Goal: Transaction & Acquisition: Purchase product/service

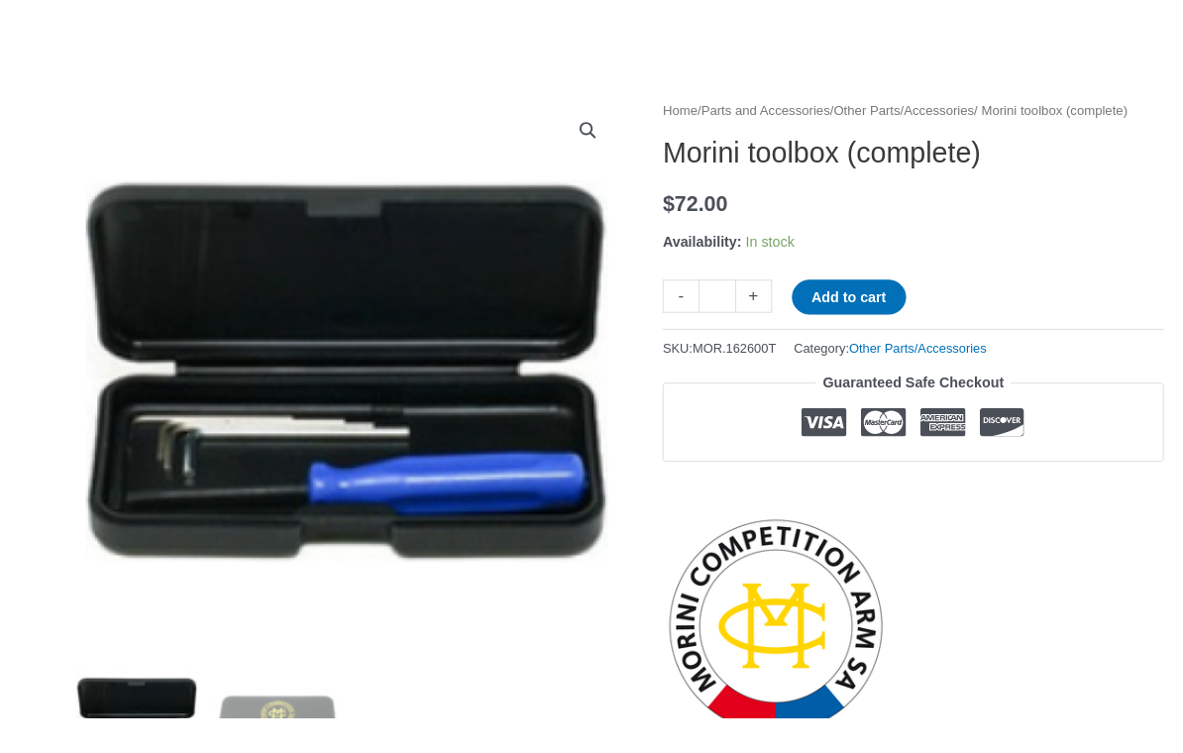
scroll to position [307, 0]
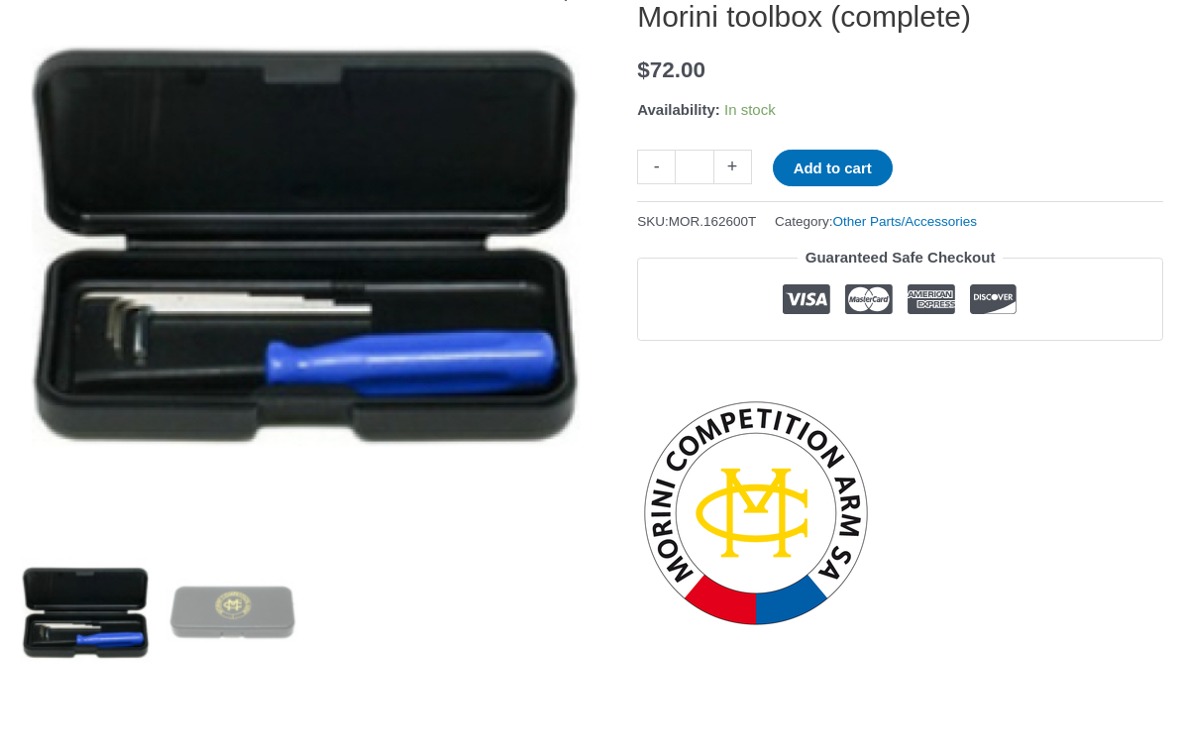
click at [1040, 632] on div at bounding box center [900, 506] width 526 height 253
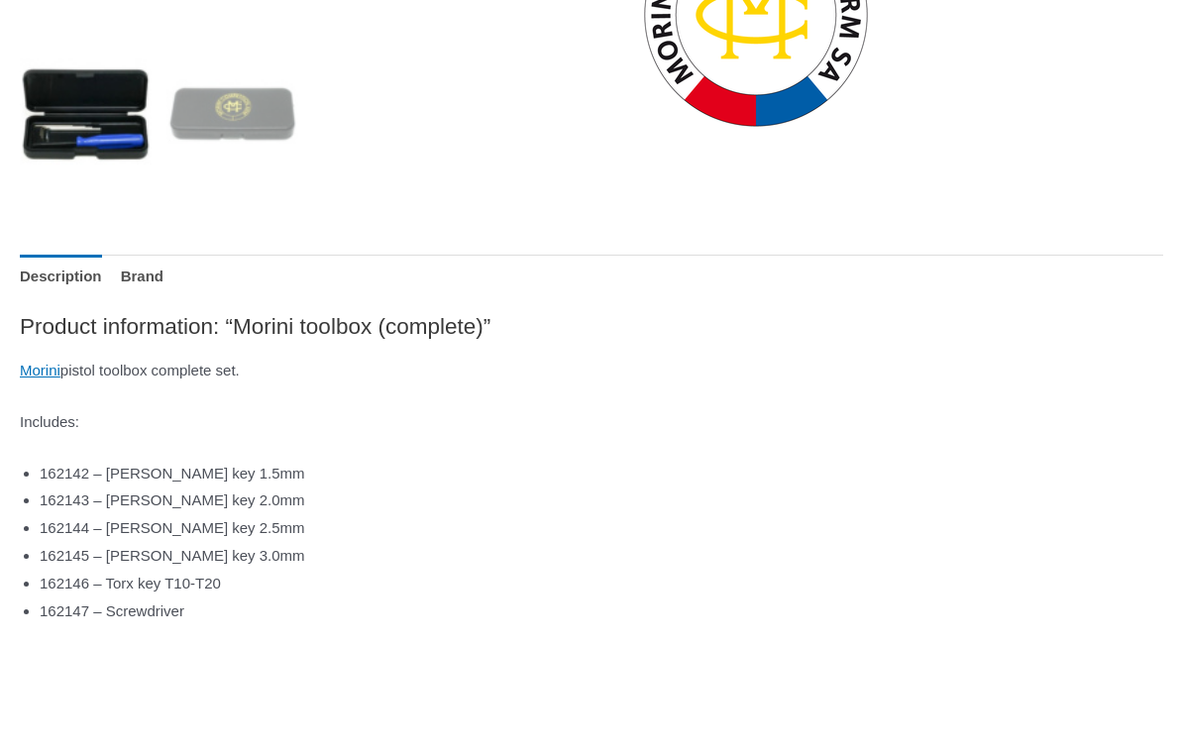
scroll to position [817, 0]
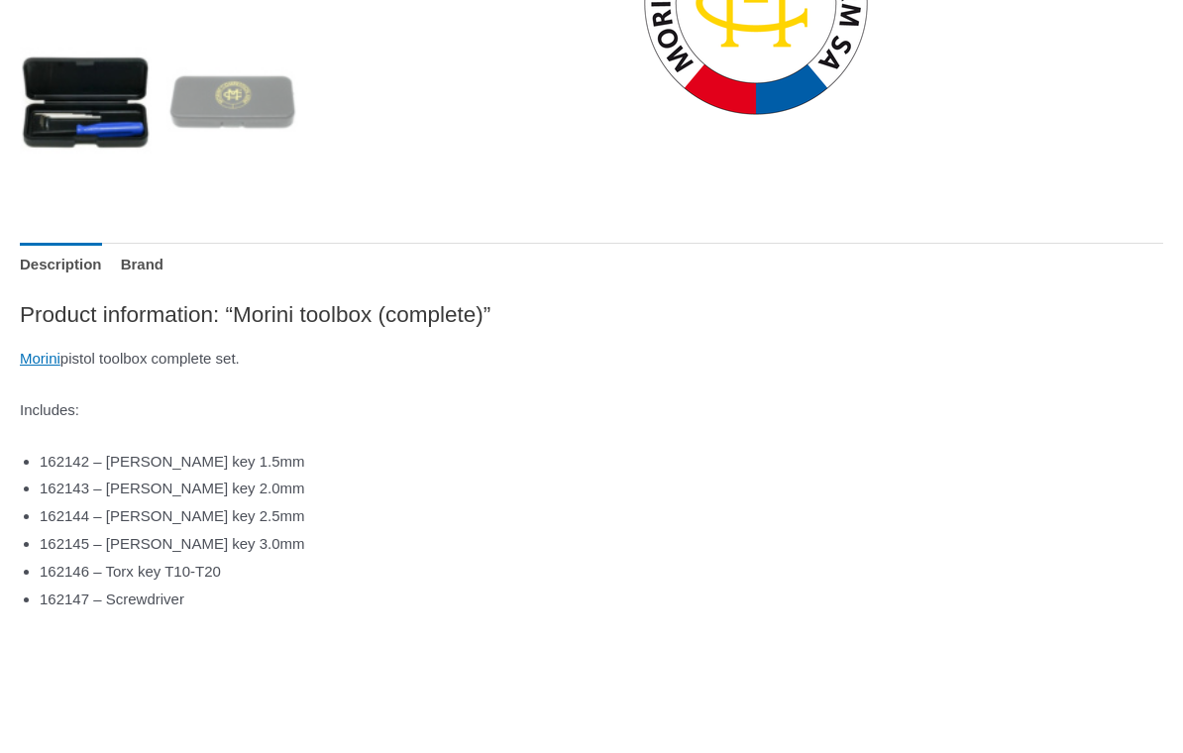
click at [1012, 637] on p at bounding box center [592, 650] width 1144 height 28
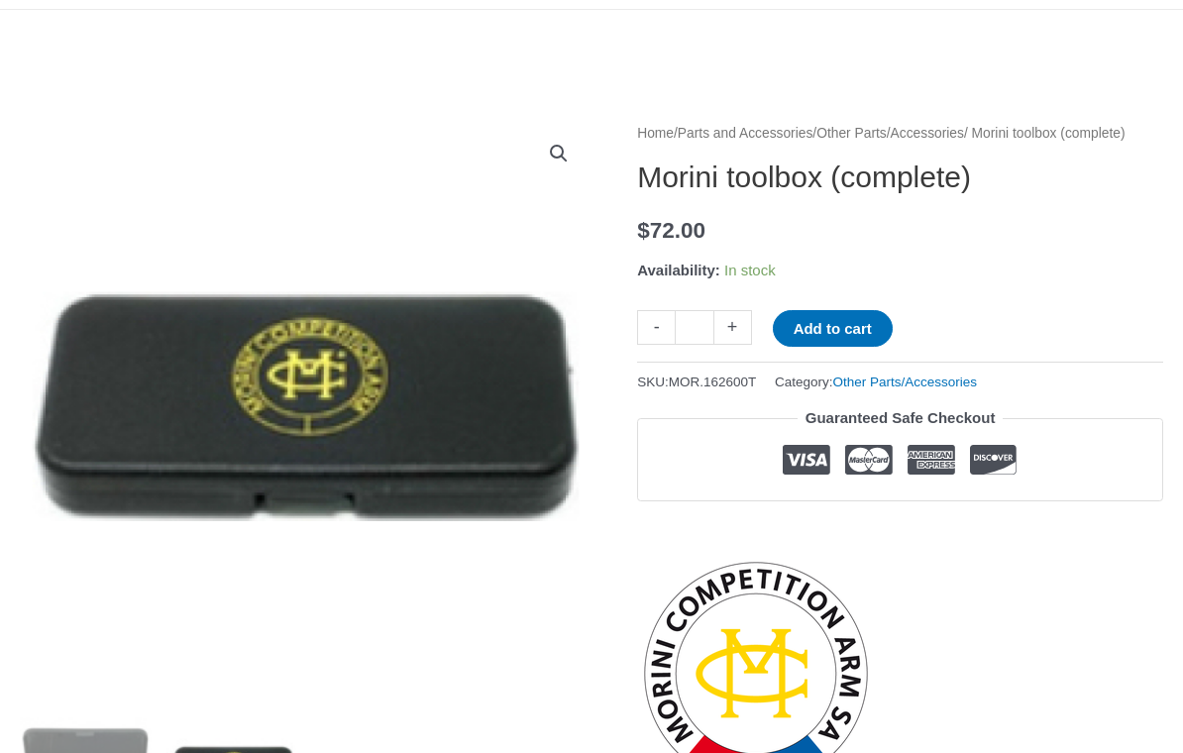
scroll to position [0, 0]
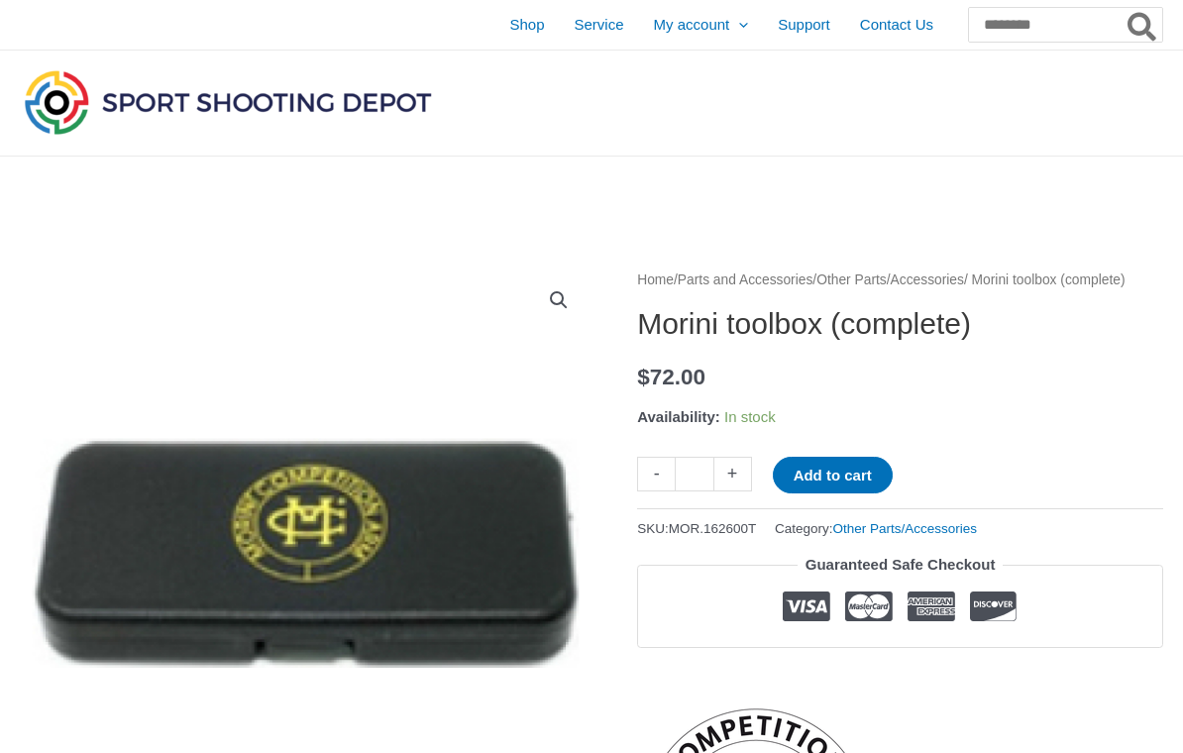
click at [509, 32] on span "Shop" at bounding box center [526, 25] width 35 height 50
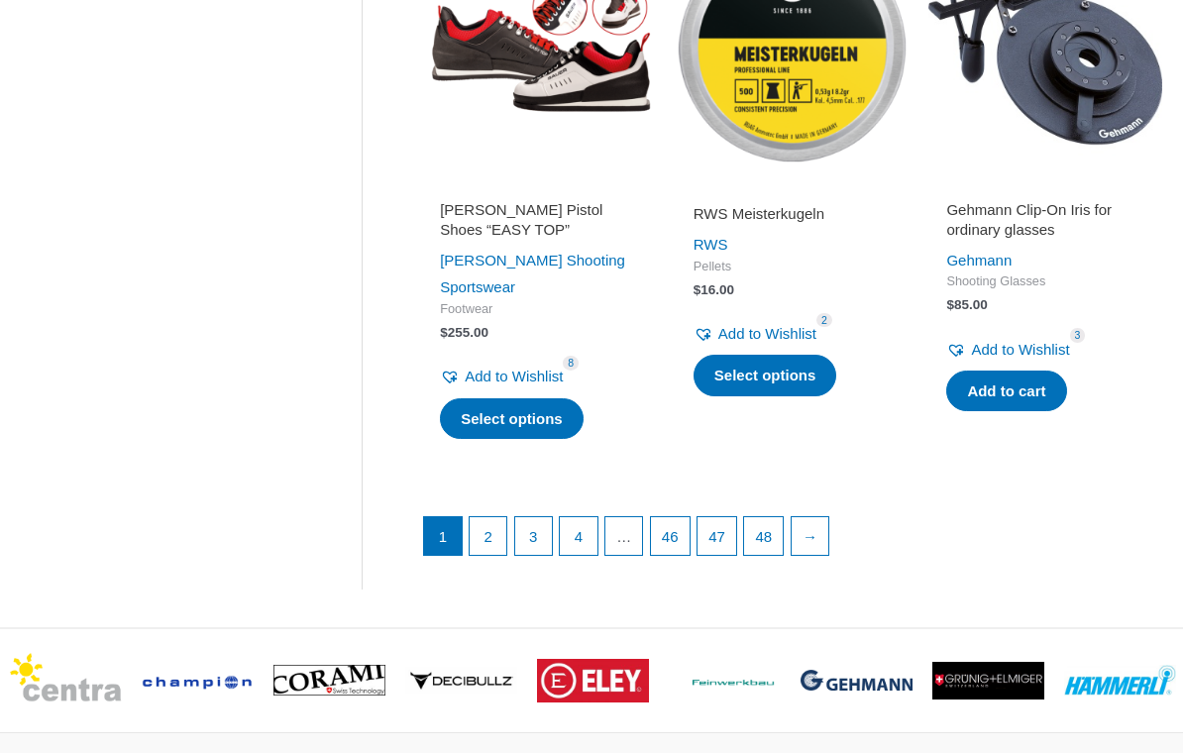
scroll to position [2691, 0]
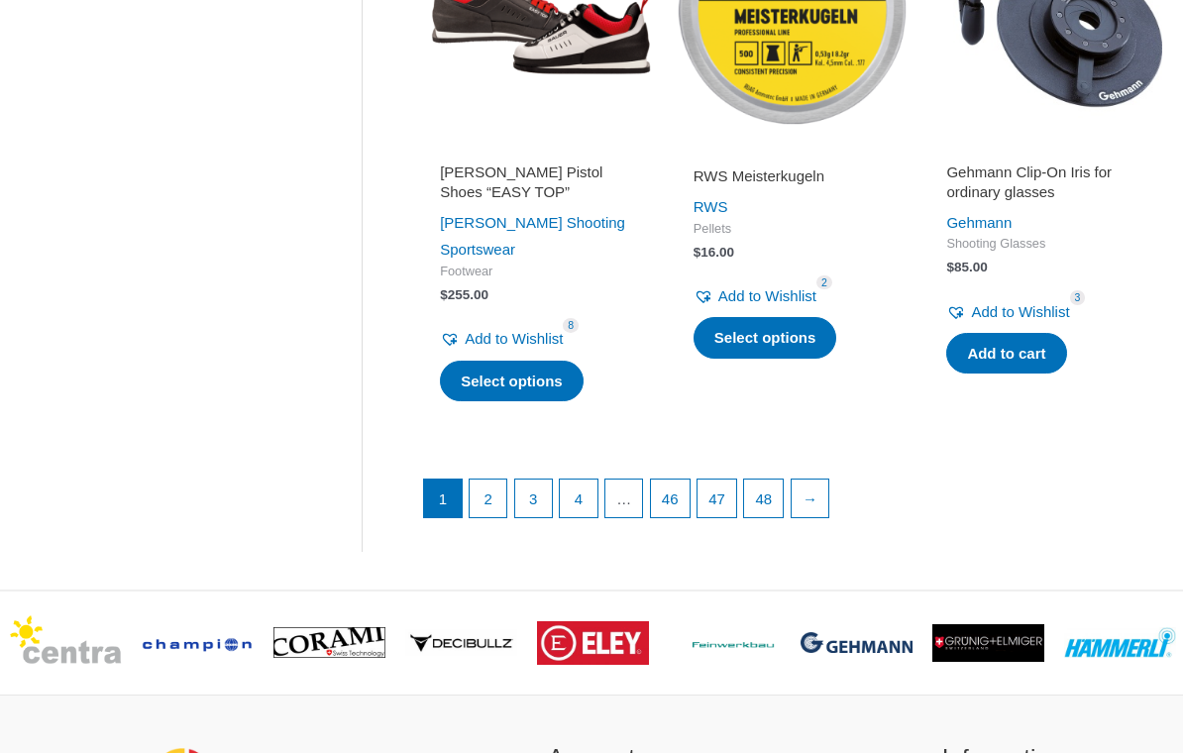
click at [830, 496] on link "→" at bounding box center [811, 500] width 38 height 38
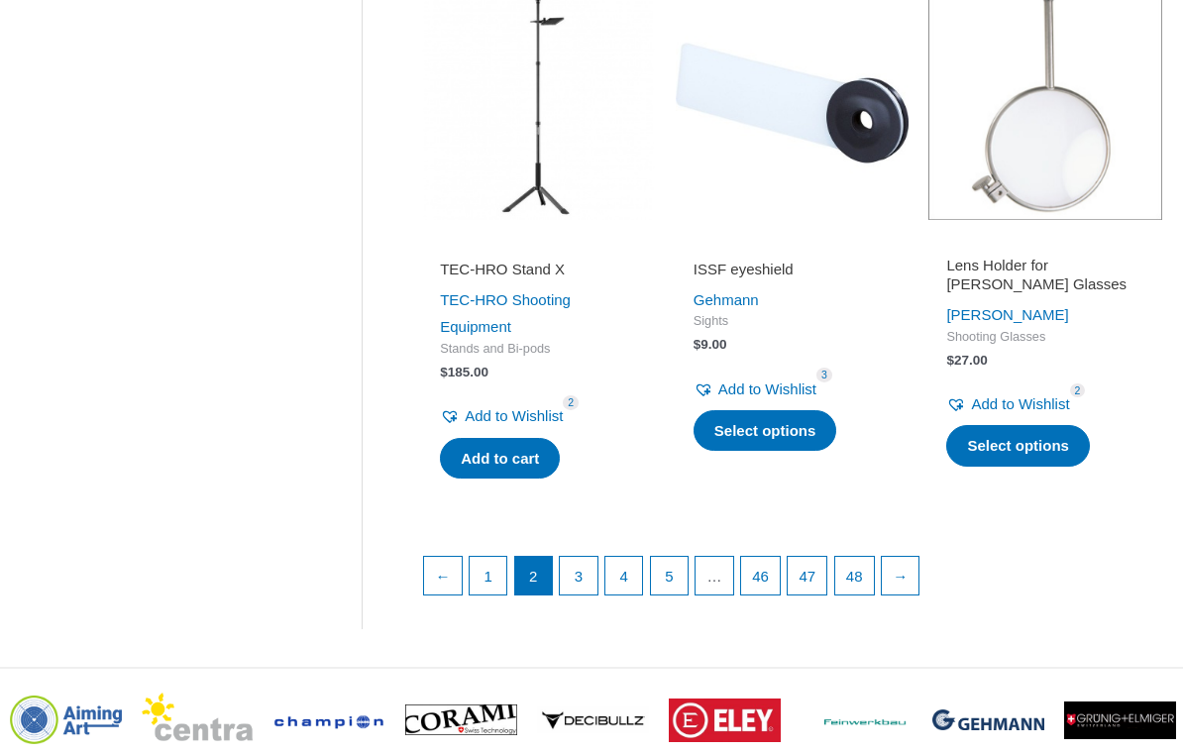
scroll to position [2665, 0]
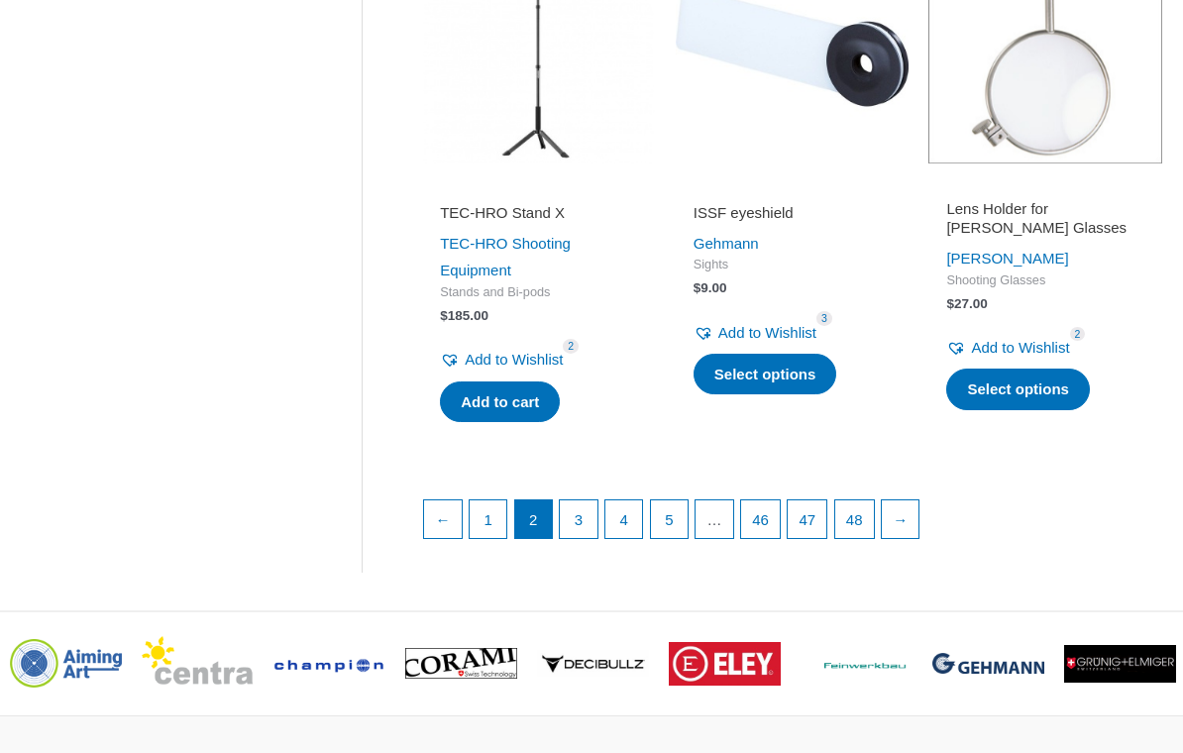
click at [920, 501] on link "→" at bounding box center [901, 520] width 38 height 38
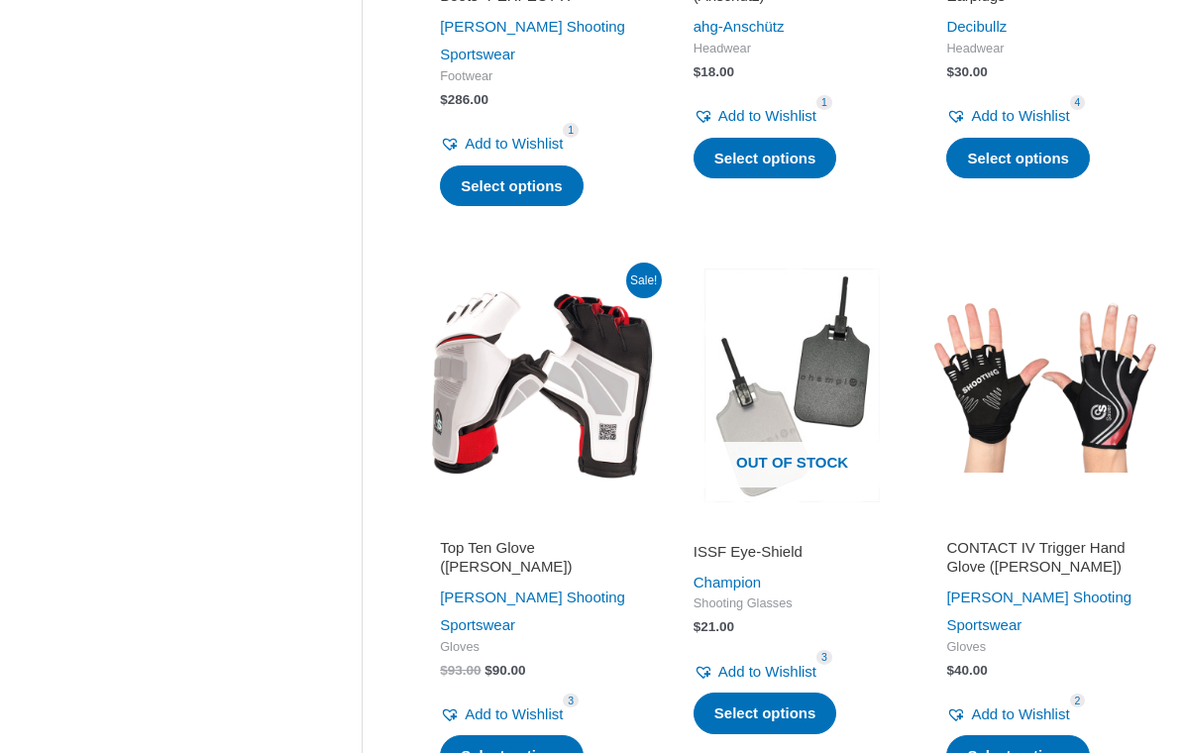
scroll to position [2383, 0]
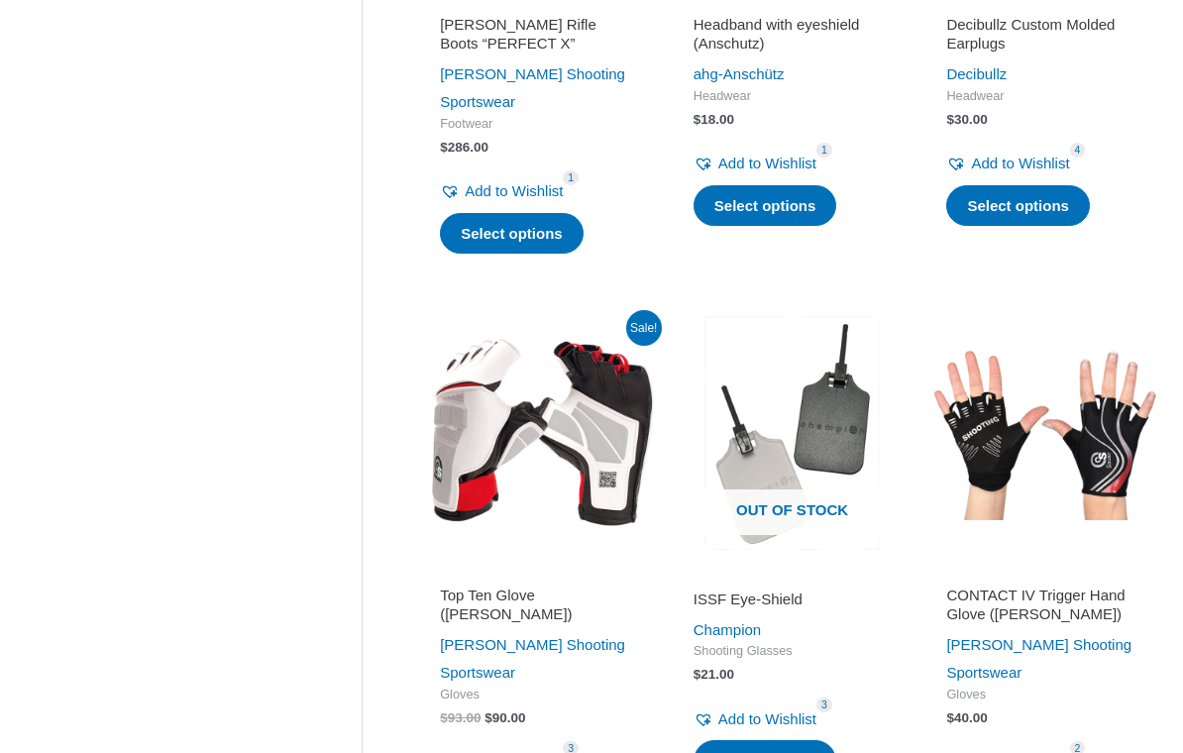
click at [824, 490] on span "Out of stock" at bounding box center [793, 513] width 204 height 46
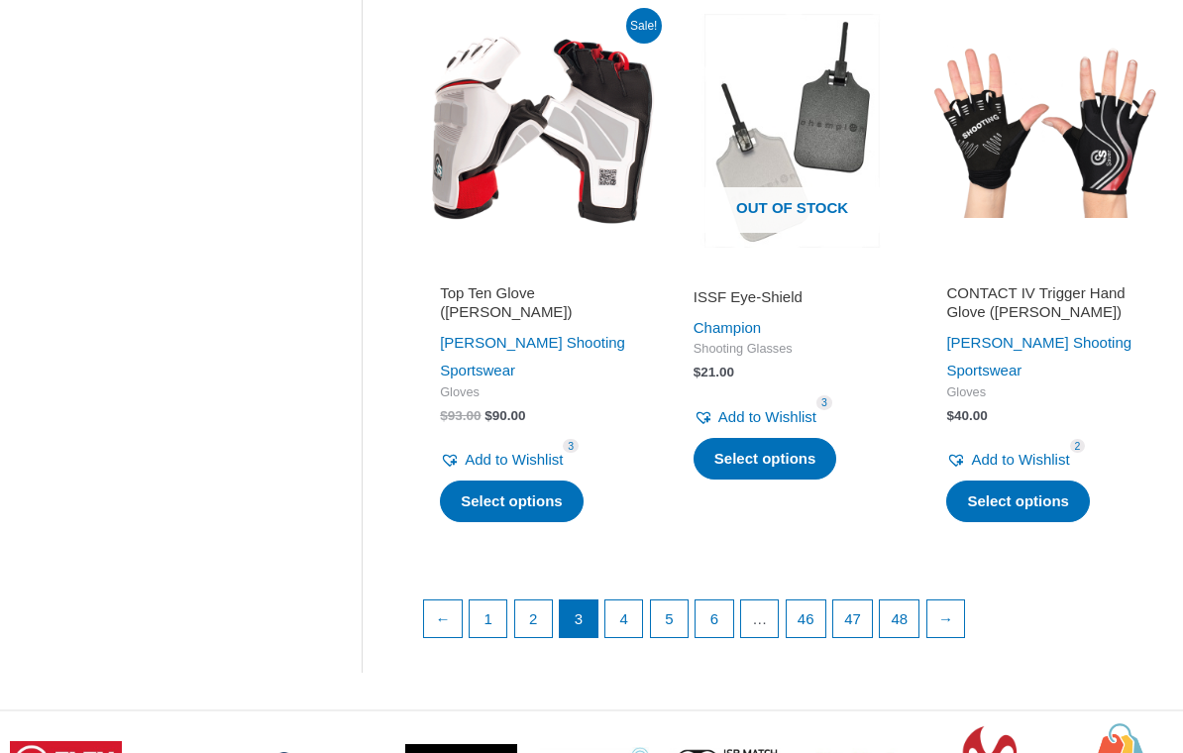
scroll to position [2590, 0]
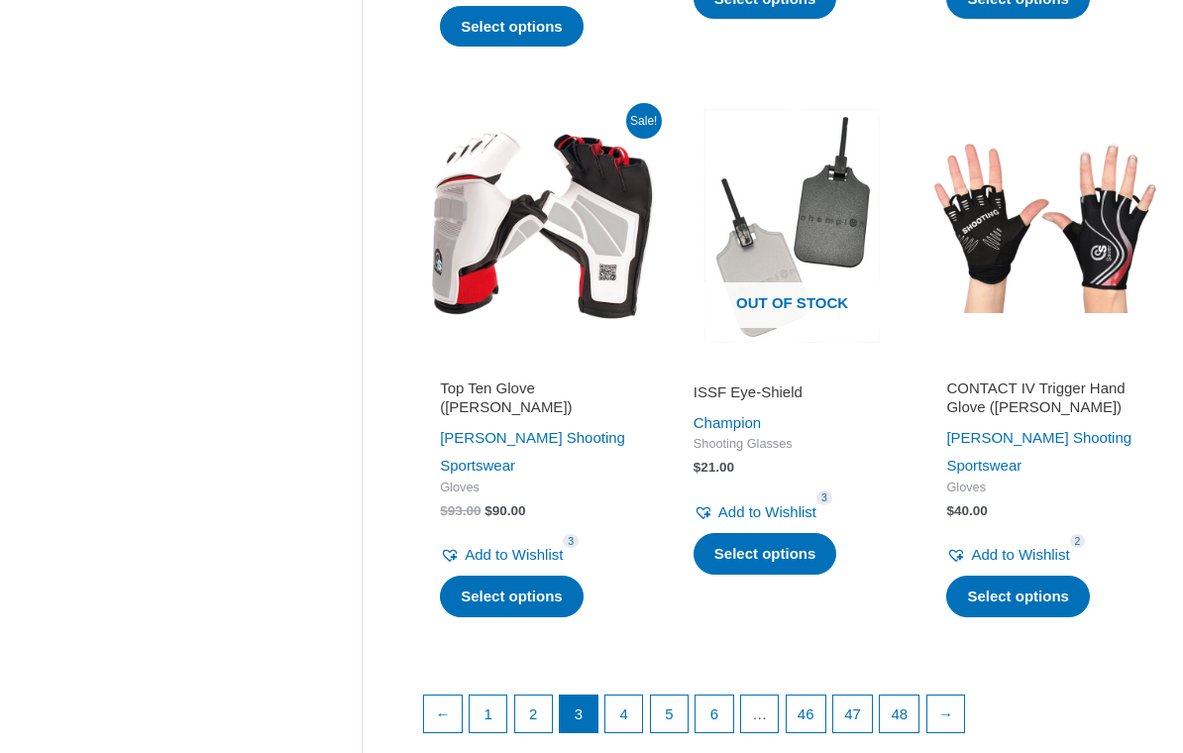
click at [622, 696] on link "4" at bounding box center [625, 715] width 38 height 38
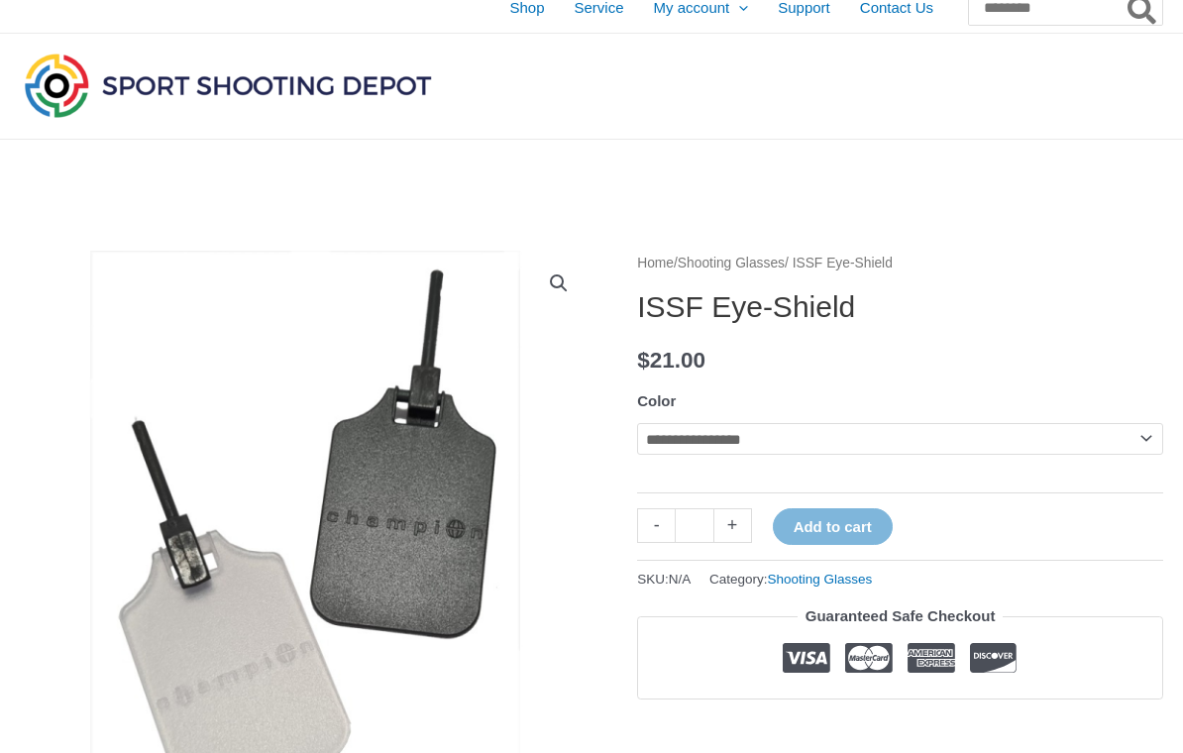
scroll to position [17, 0]
click at [1019, 453] on select "**********" at bounding box center [900, 439] width 526 height 32
select select "**********"
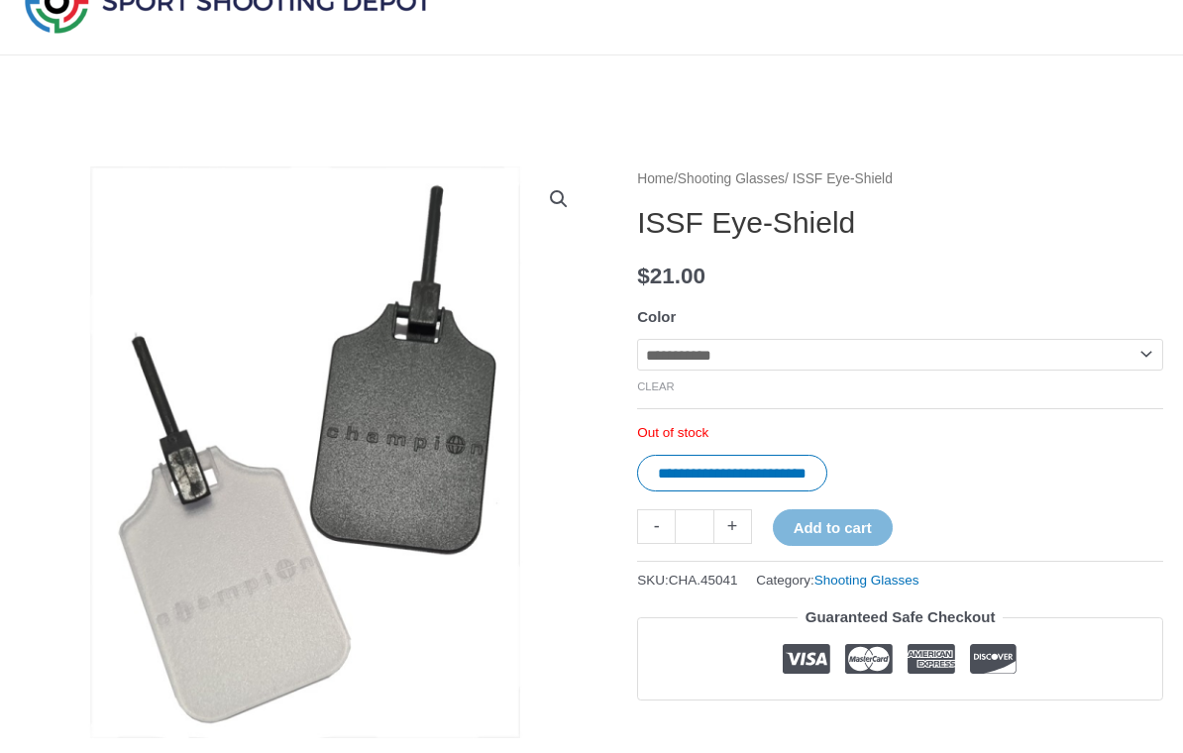
scroll to position [0, 0]
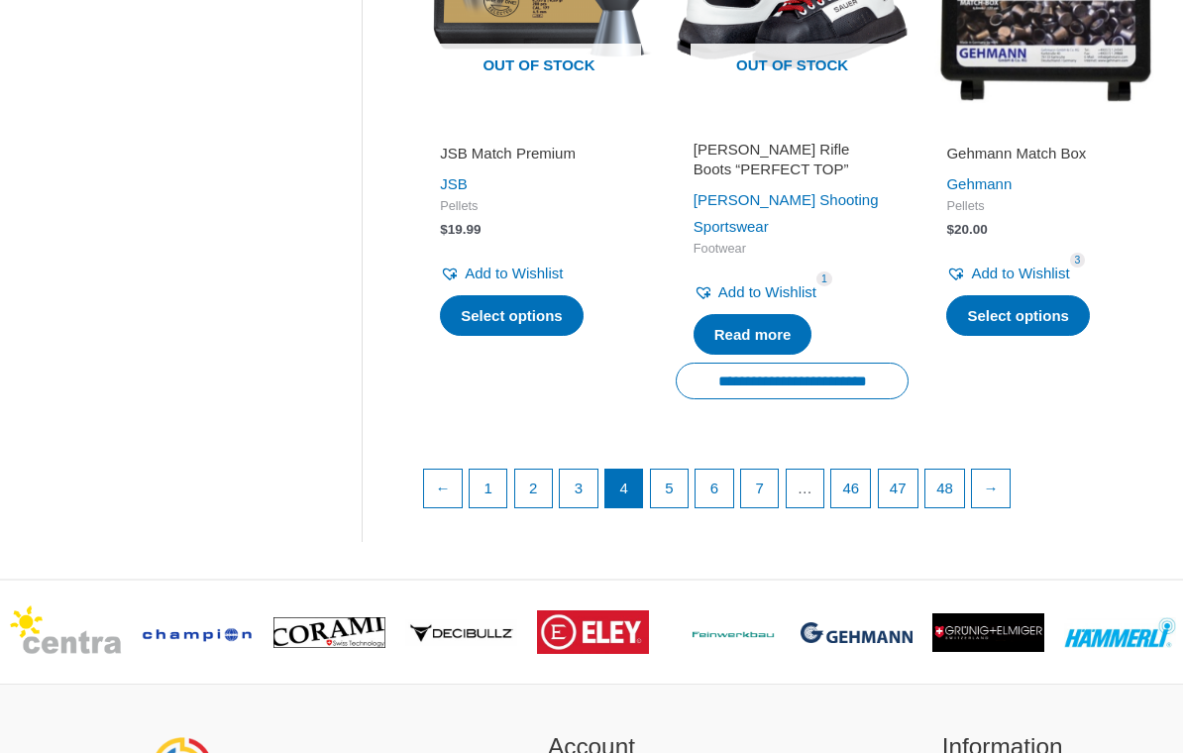
scroll to position [2821, 0]
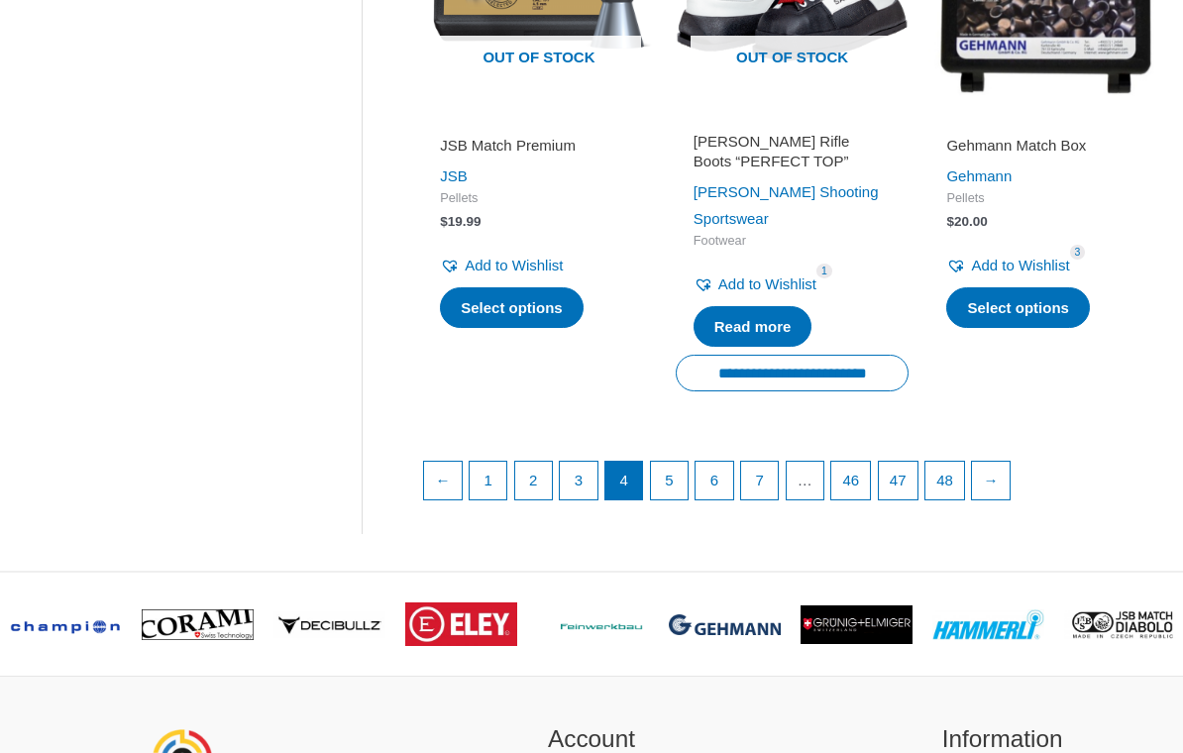
click at [674, 492] on link "5" at bounding box center [670, 481] width 38 height 38
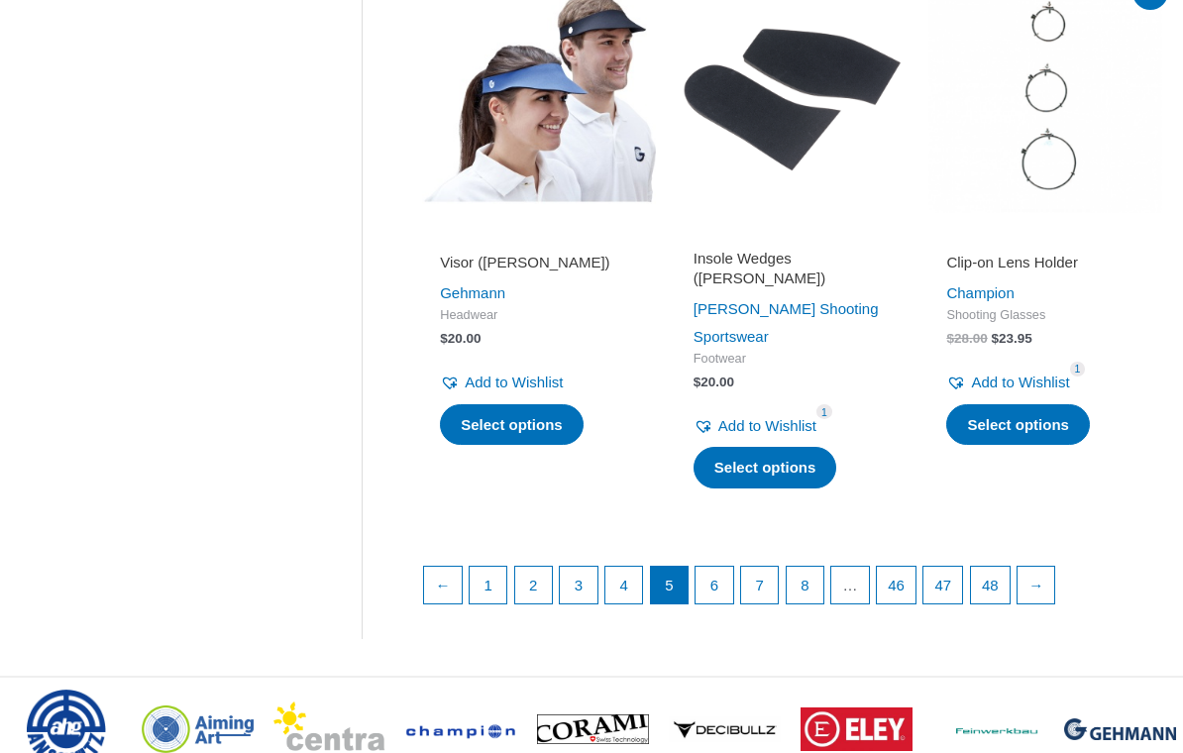
scroll to position [2716, 0]
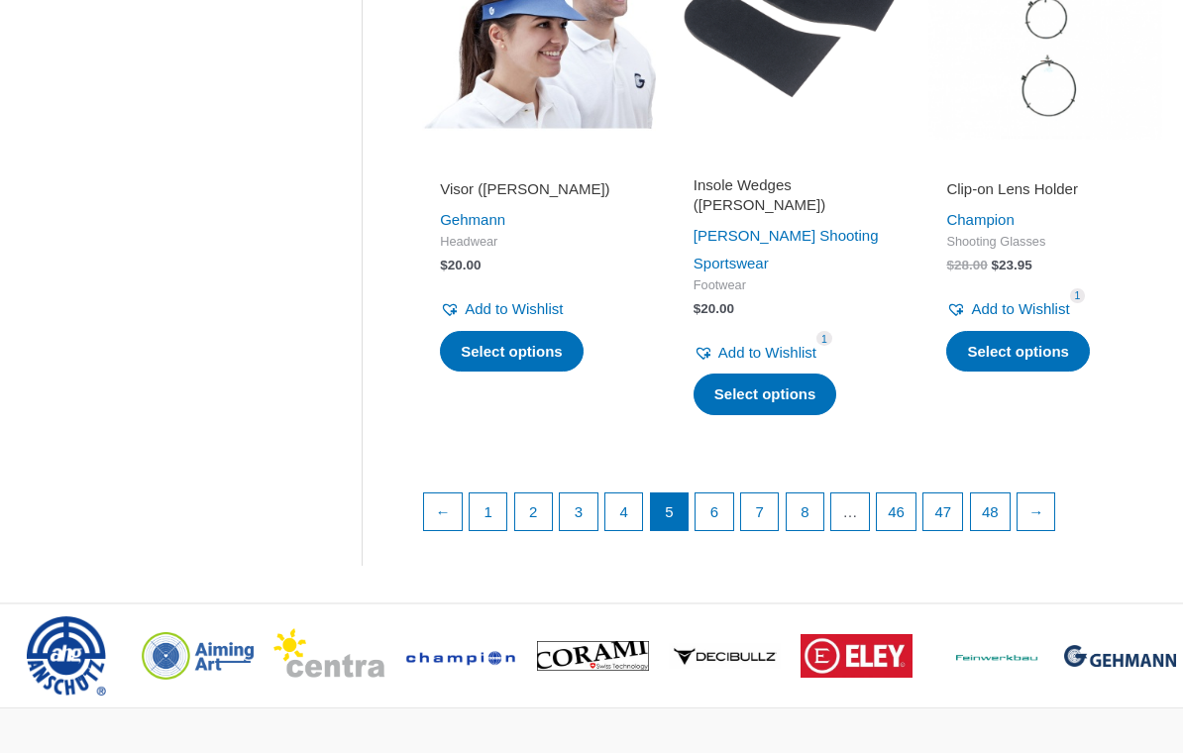
click at [711, 494] on link "6" at bounding box center [715, 513] width 38 height 38
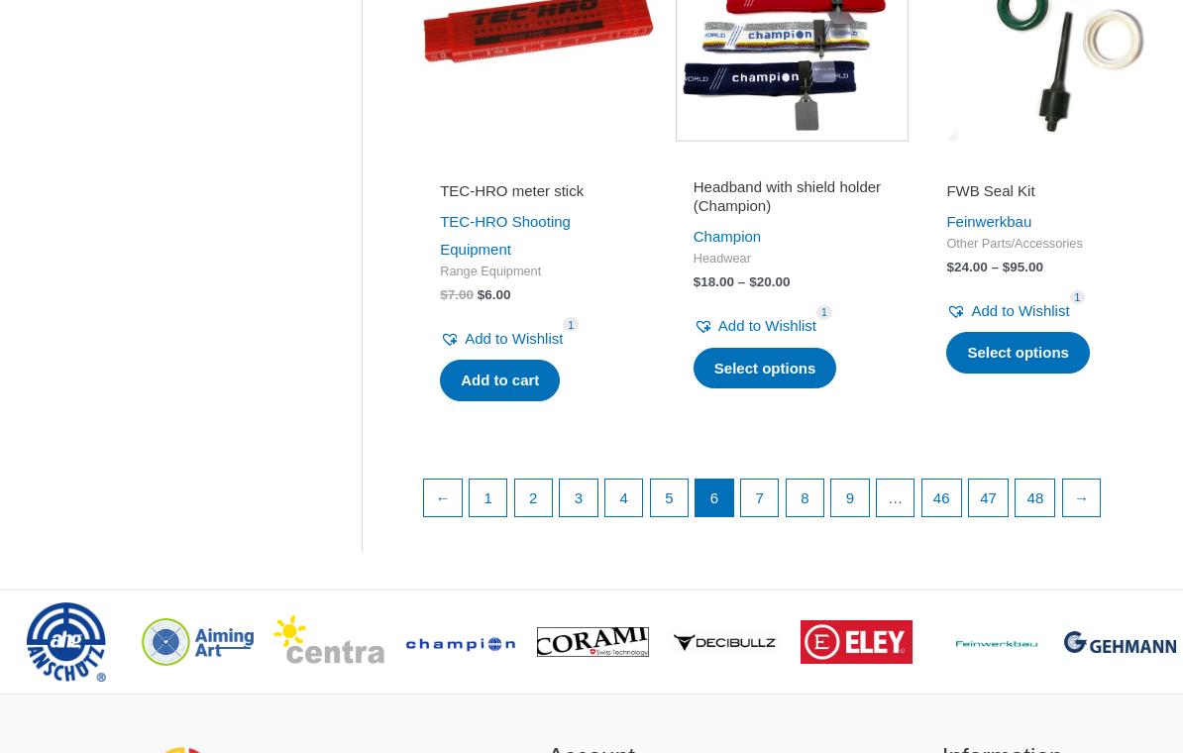
scroll to position [2708, 0]
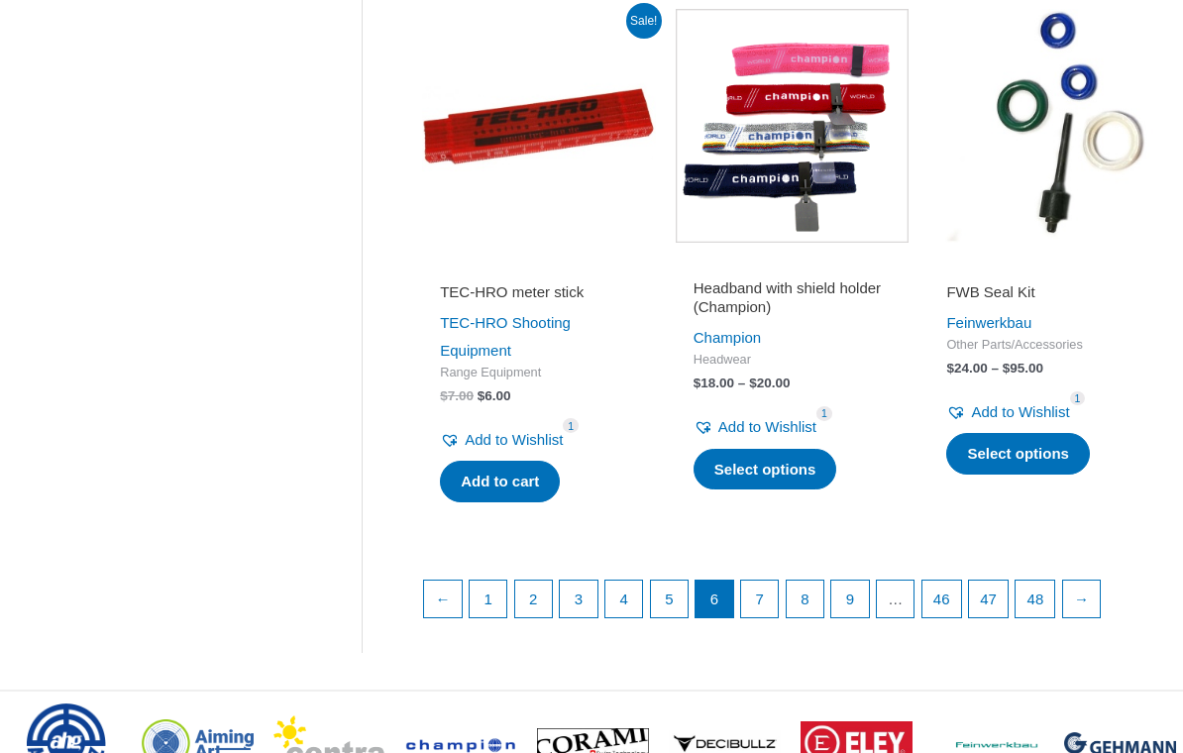
click at [777, 587] on link "7" at bounding box center [760, 600] width 38 height 38
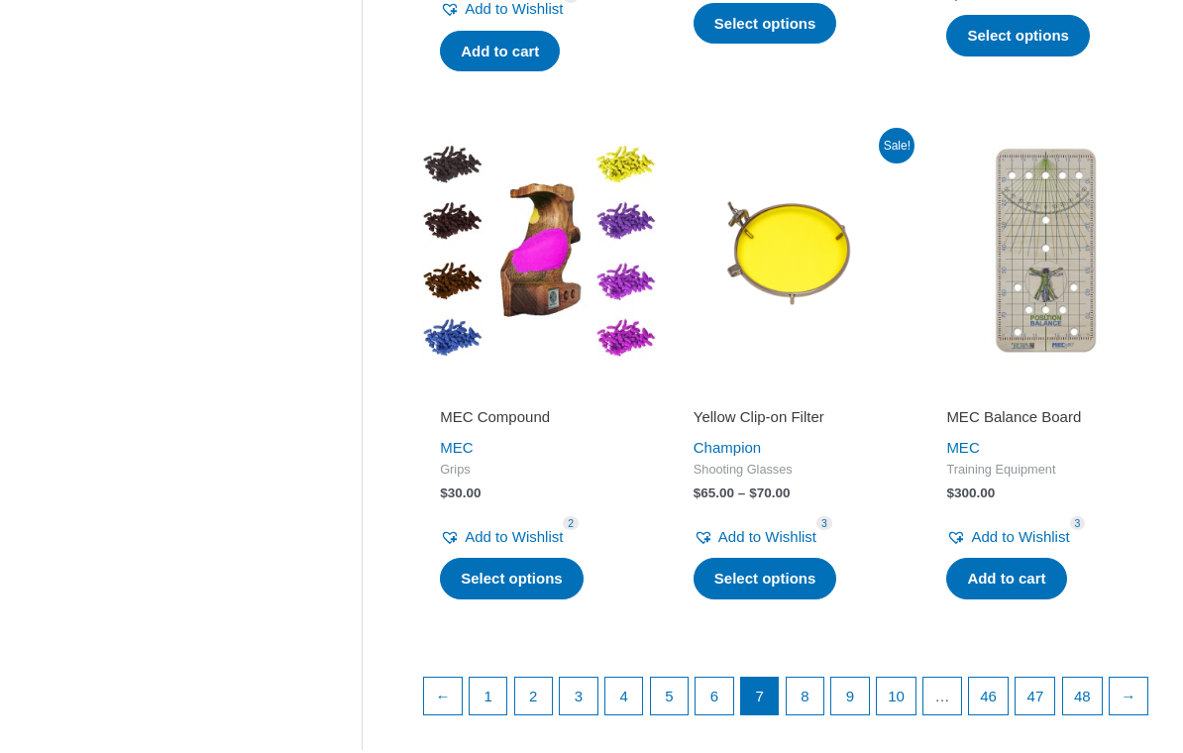
scroll to position [2492, 0]
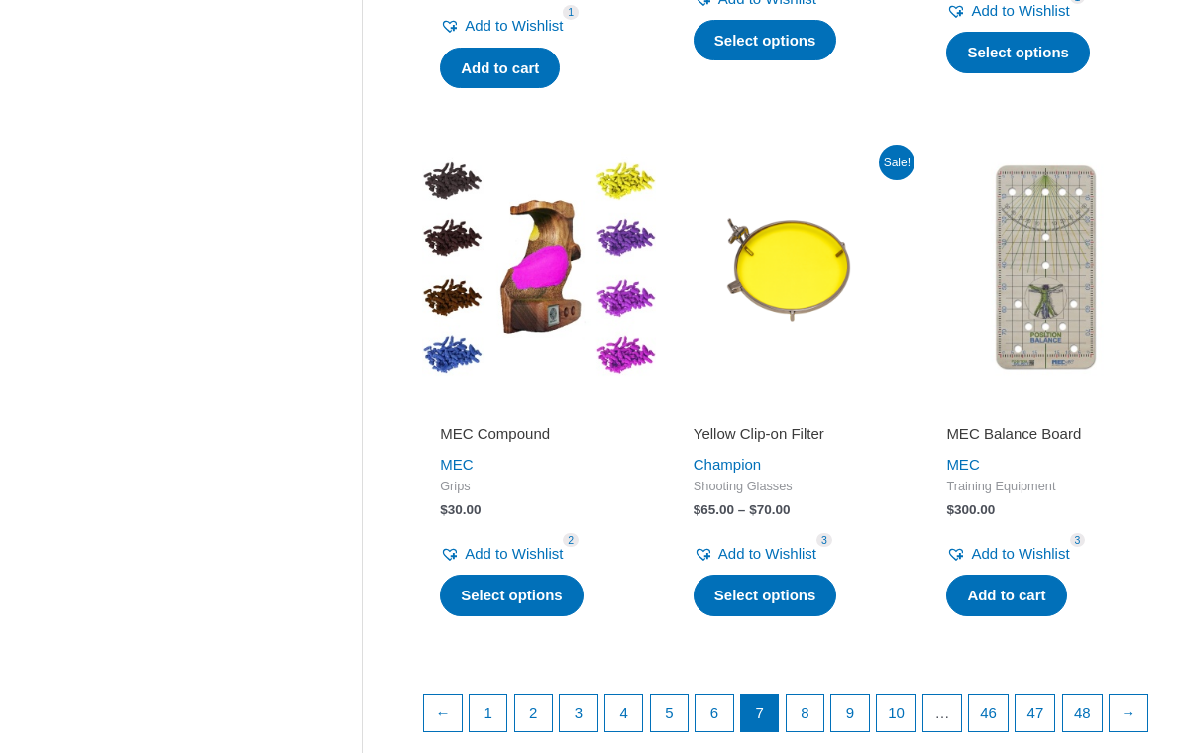
click at [818, 698] on link "8" at bounding box center [806, 715] width 38 height 38
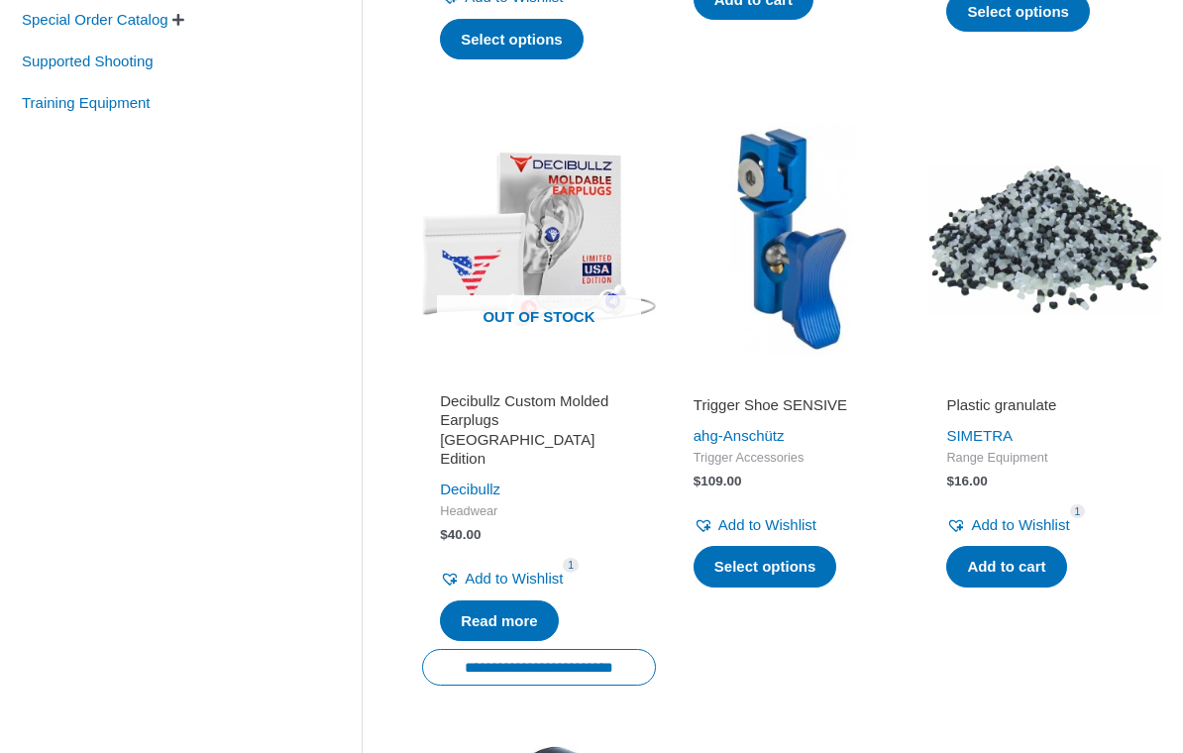
scroll to position [857, 0]
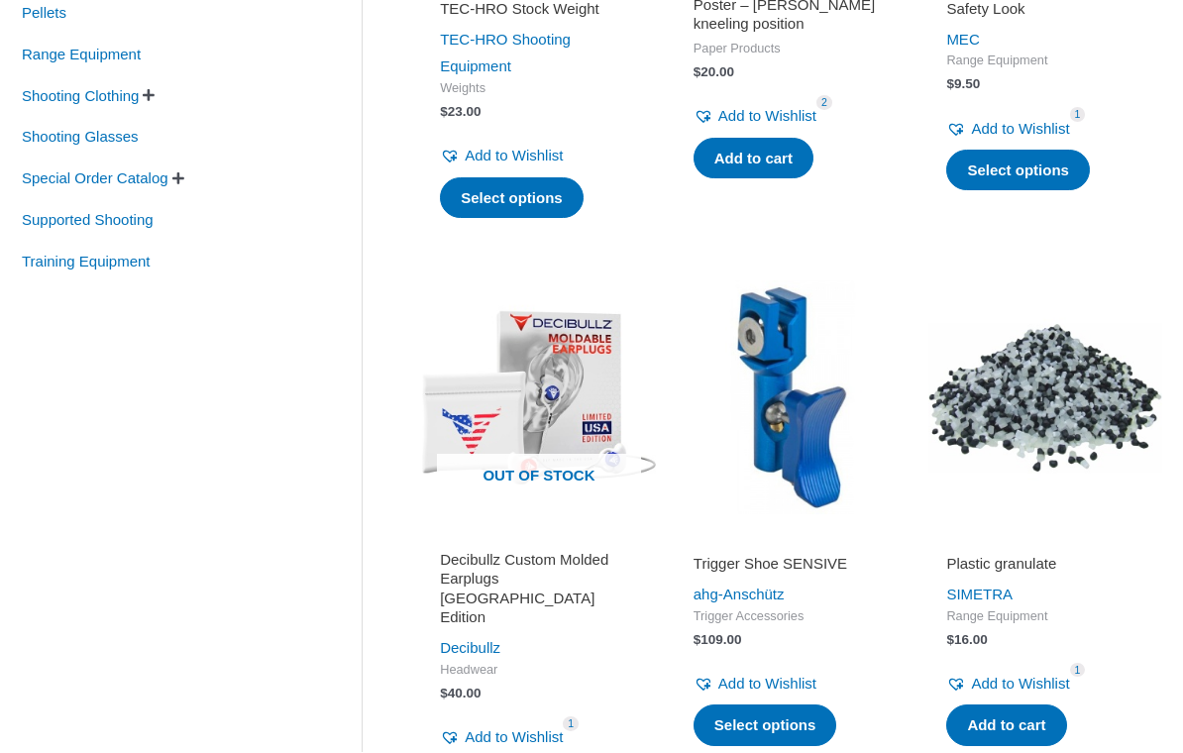
scroll to position [697, 0]
click at [442, 281] on img at bounding box center [539, 398] width 234 height 234
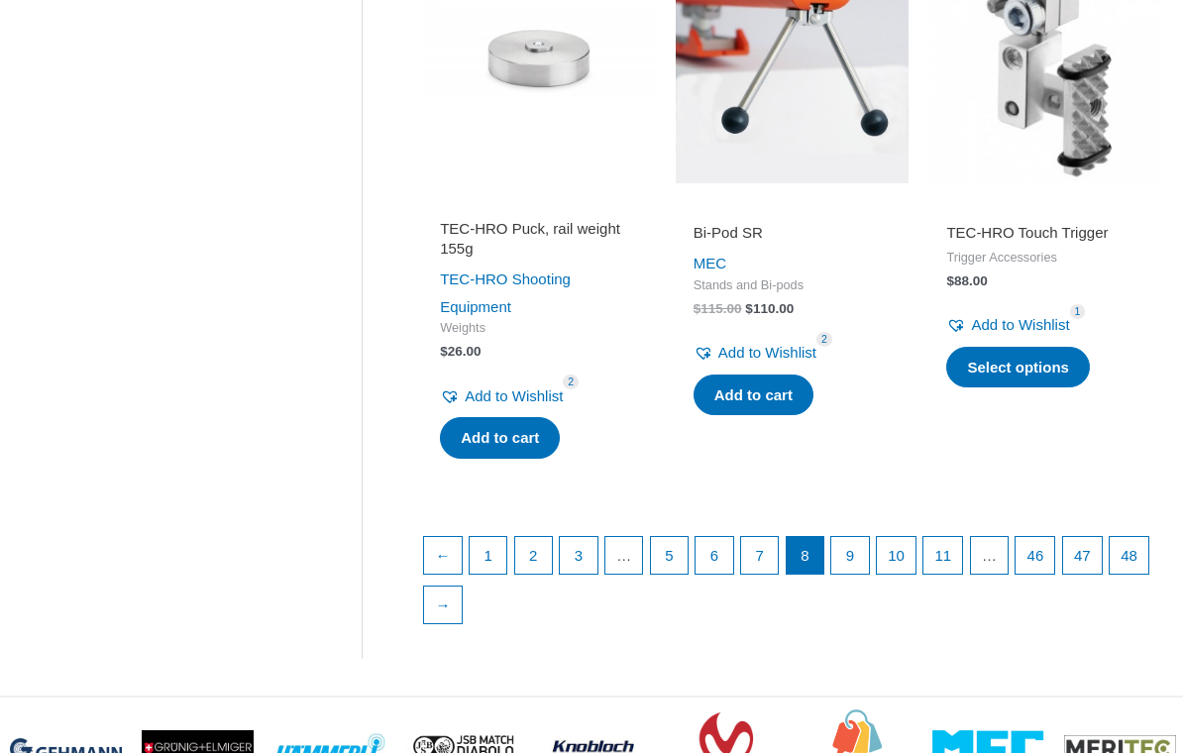
scroll to position [2828, 0]
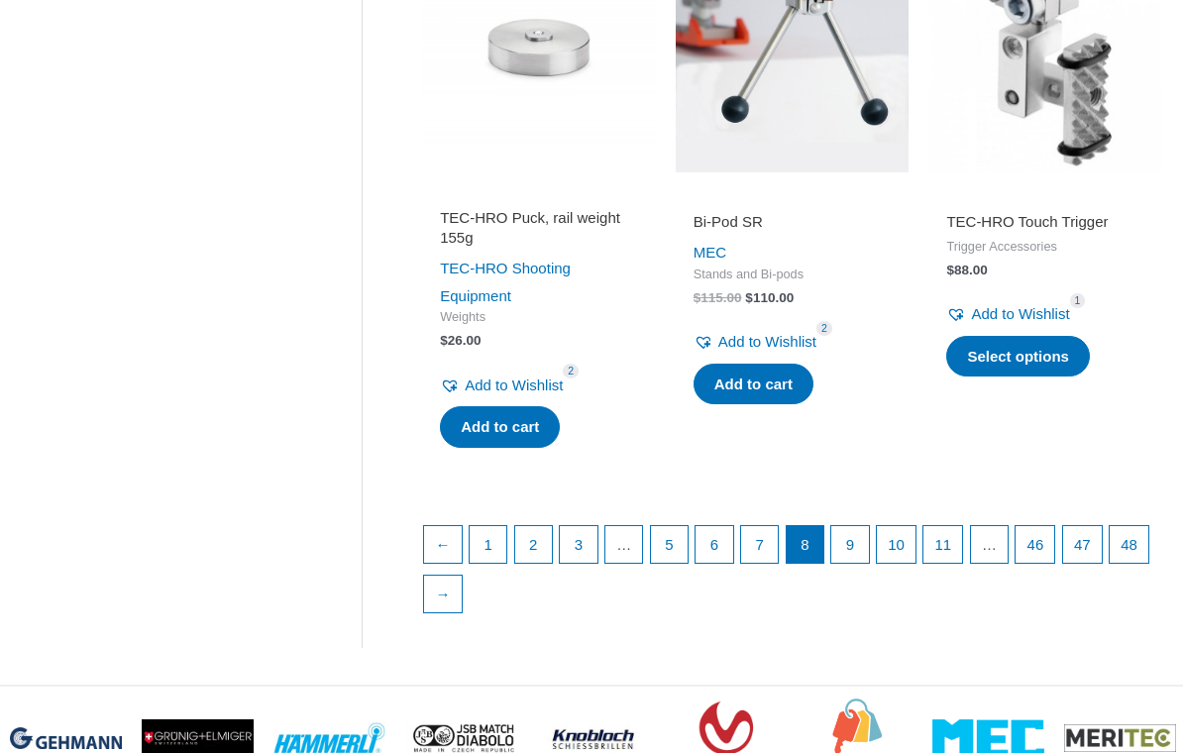
click at [857, 527] on link "9" at bounding box center [851, 546] width 38 height 38
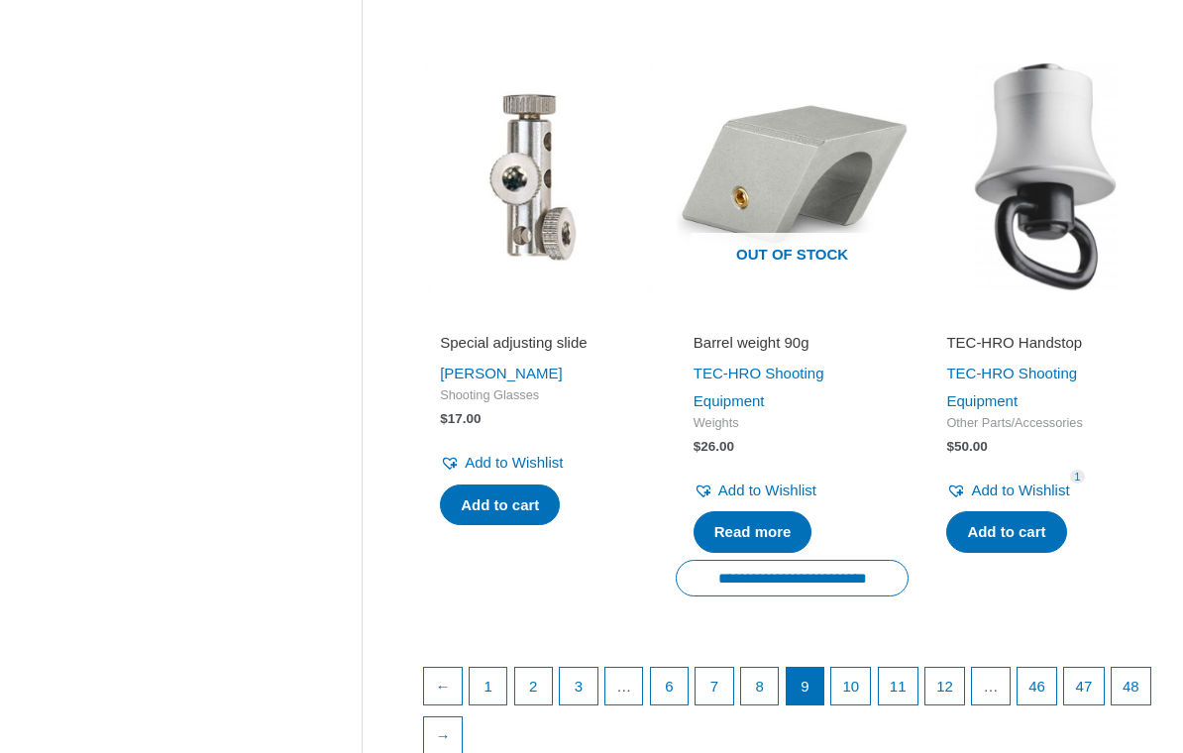
scroll to position [2674, 0]
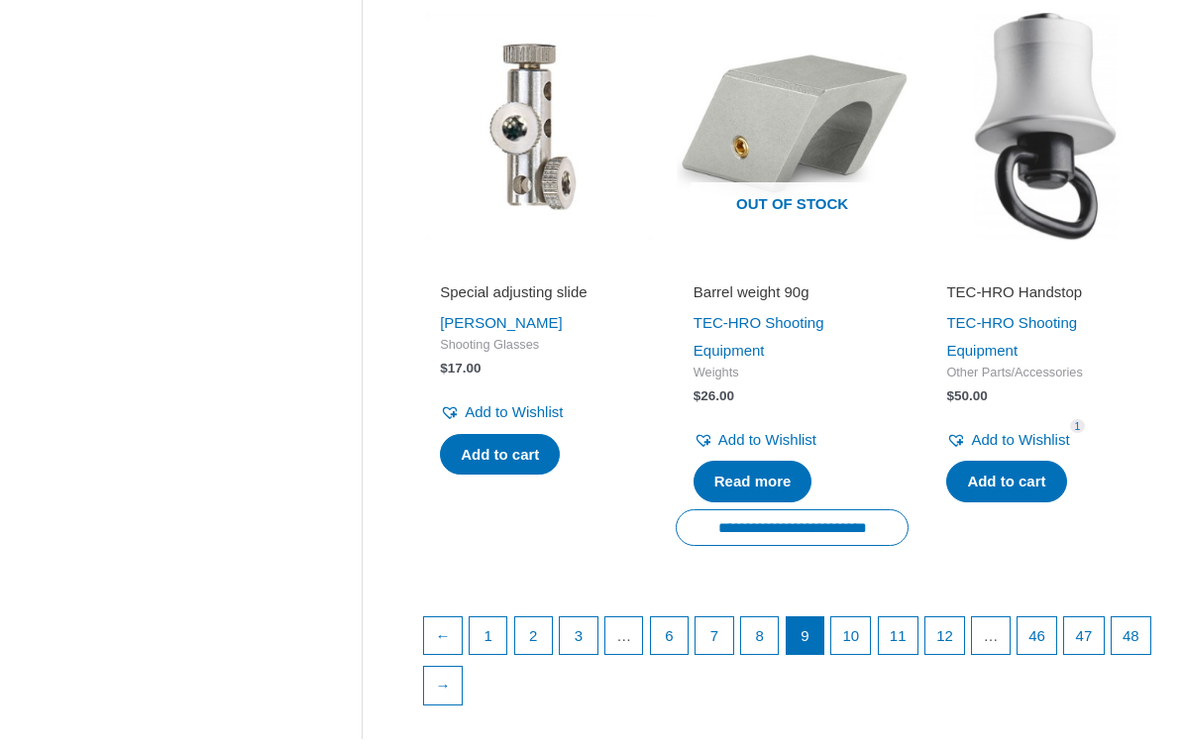
click at [870, 618] on link "10" at bounding box center [851, 637] width 39 height 38
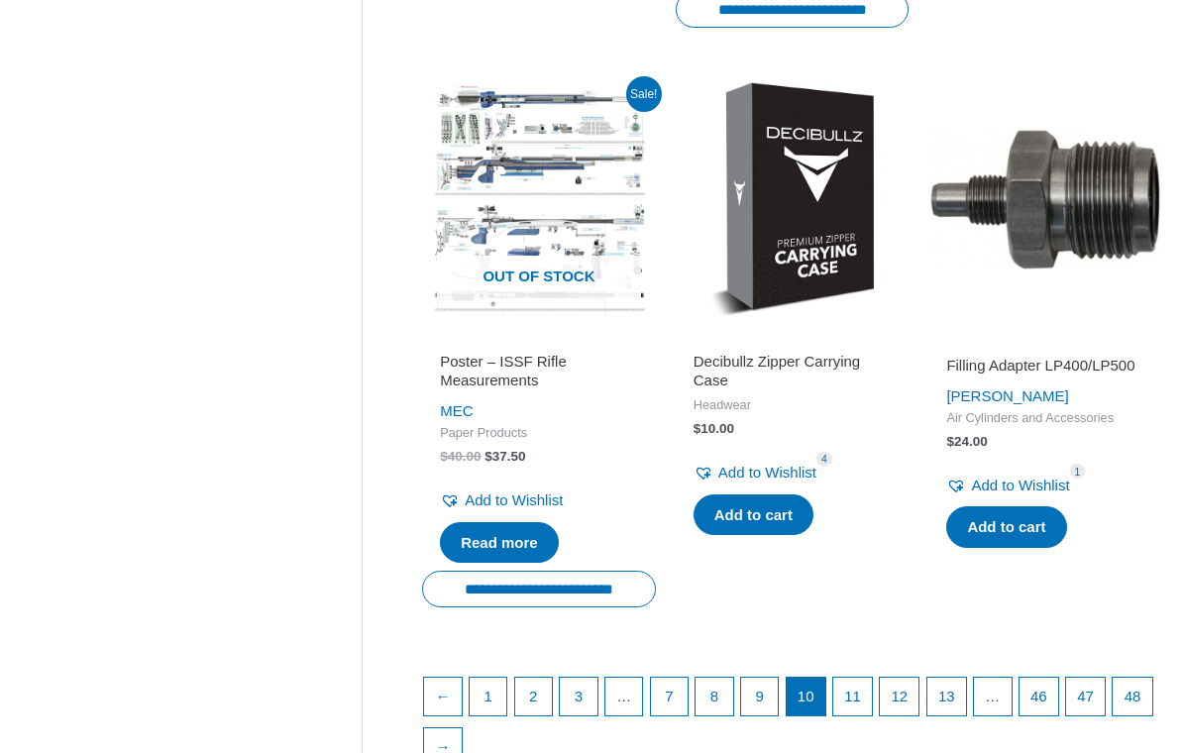
scroll to position [2632, 0]
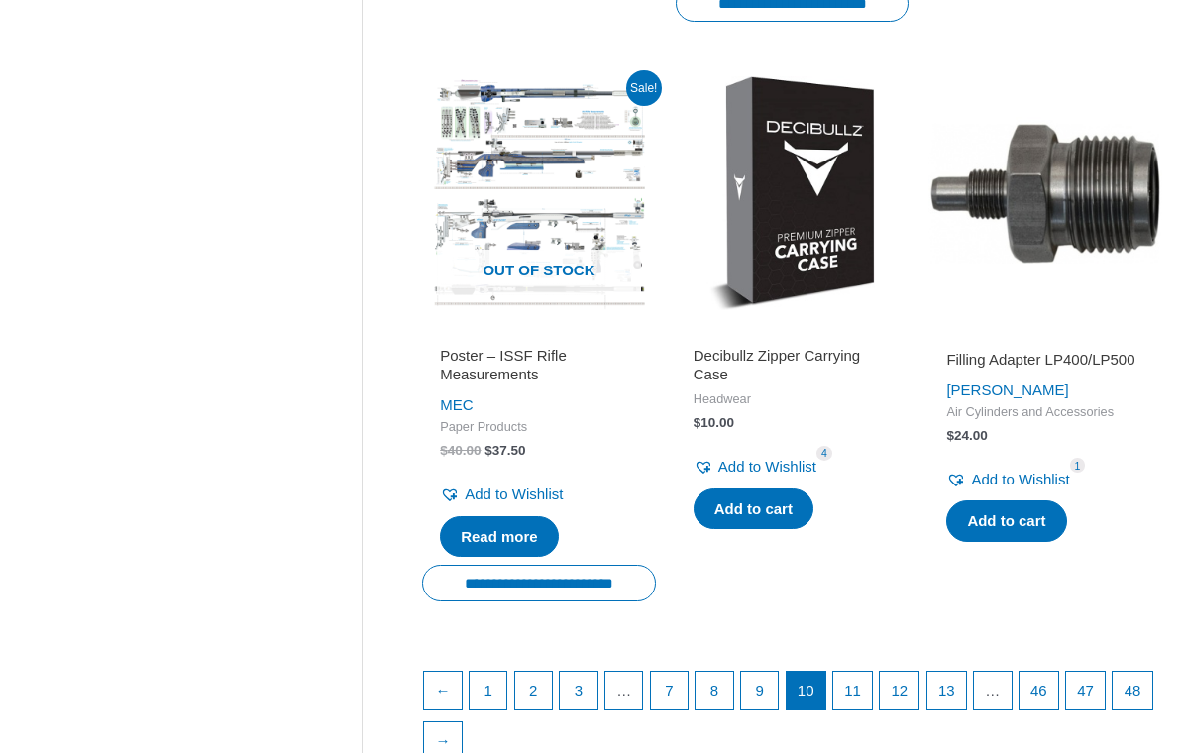
click at [866, 672] on link "11" at bounding box center [853, 691] width 39 height 38
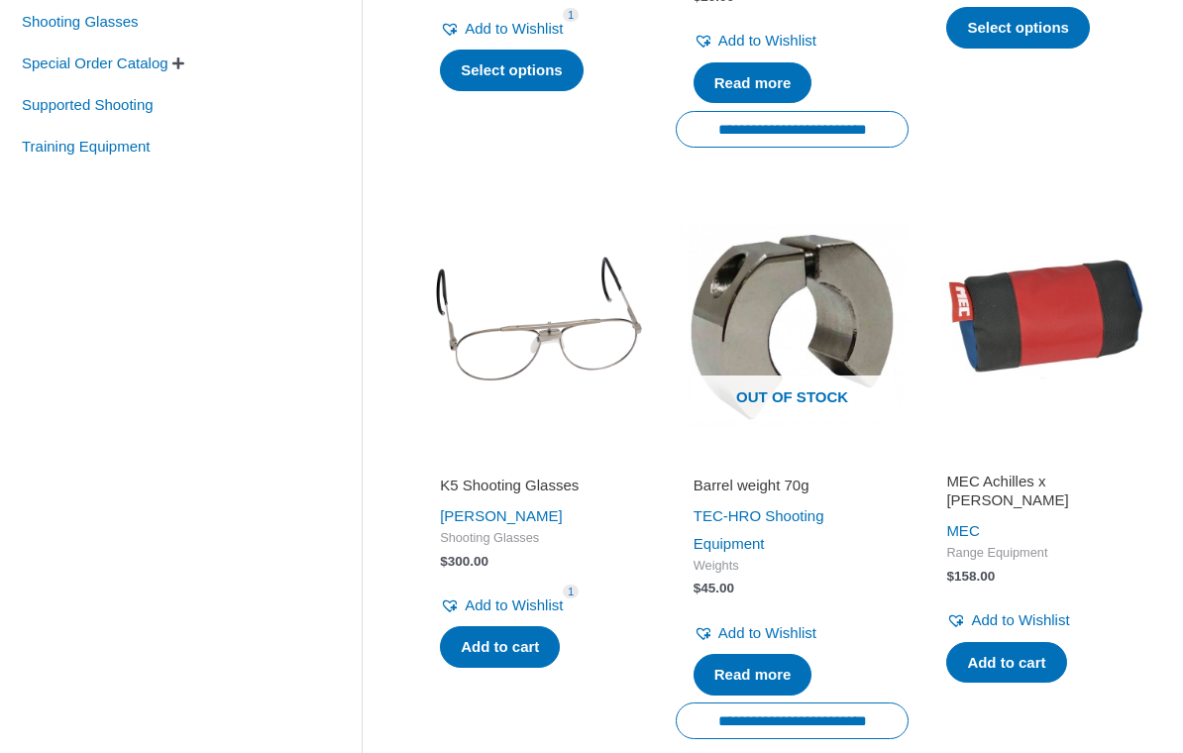
scroll to position [809, 0]
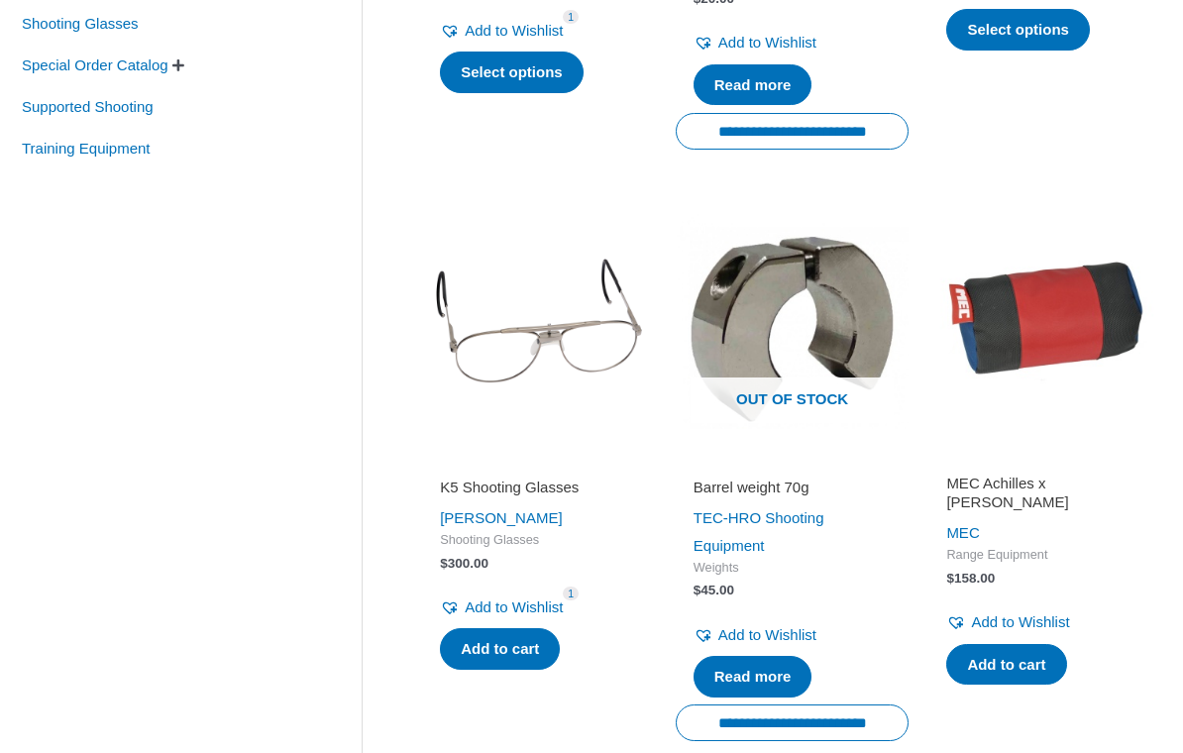
click at [475, 489] on h2 "K5 Shooting Glasses" at bounding box center [539, 489] width 198 height 20
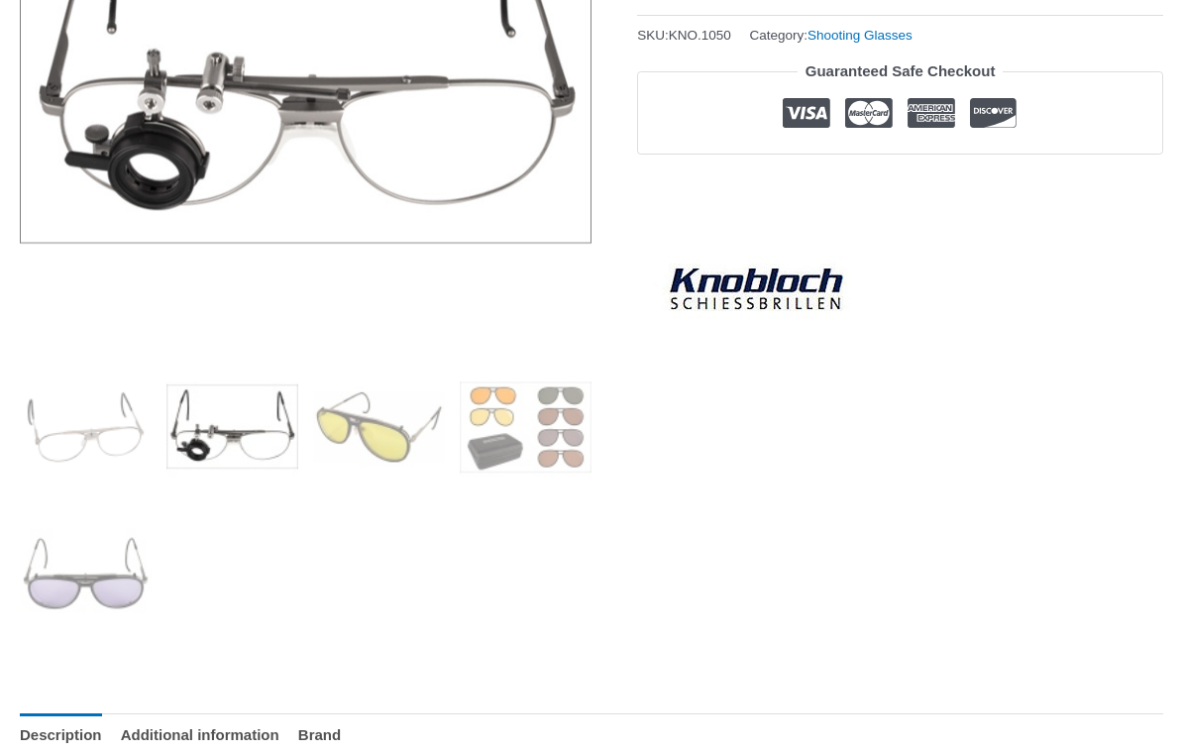
scroll to position [234, 0]
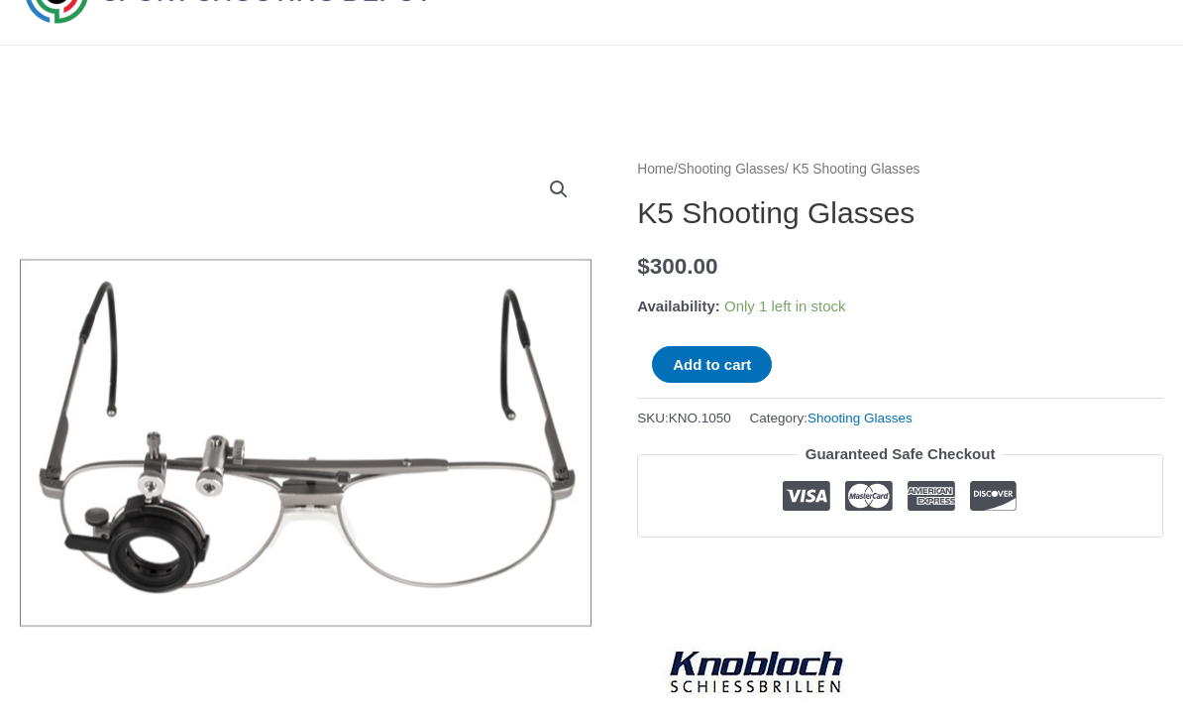
scroll to position [0, 0]
